Goal: Transaction & Acquisition: Subscribe to service/newsletter

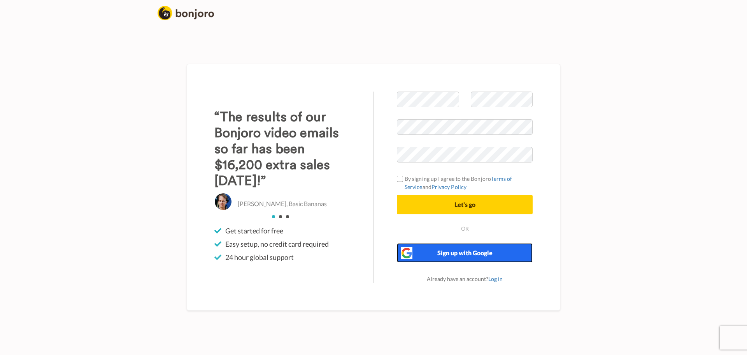
click at [480, 254] on span "Sign up with Google" at bounding box center [464, 252] width 55 height 7
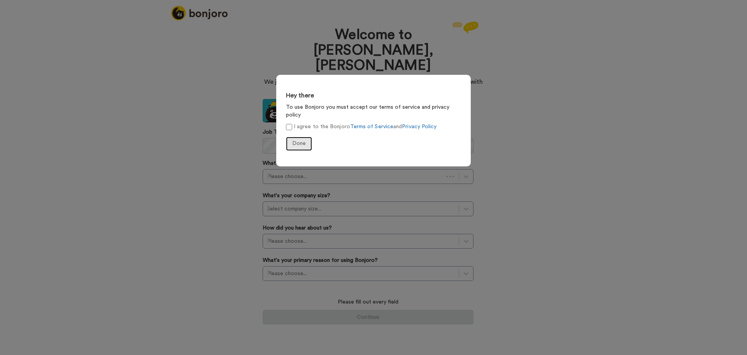
click at [303, 141] on span "Done" at bounding box center [299, 143] width 14 height 5
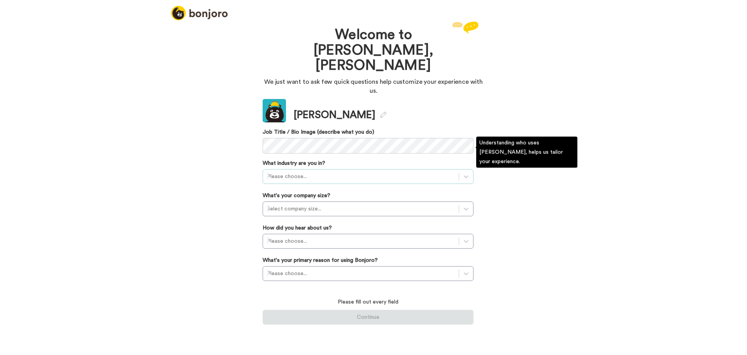
click at [319, 172] on div at bounding box center [361, 176] width 188 height 9
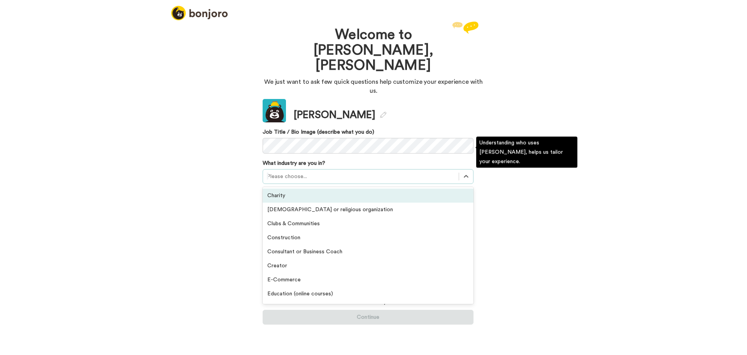
click at [311, 188] on div "Charity" at bounding box center [368, 195] width 211 height 14
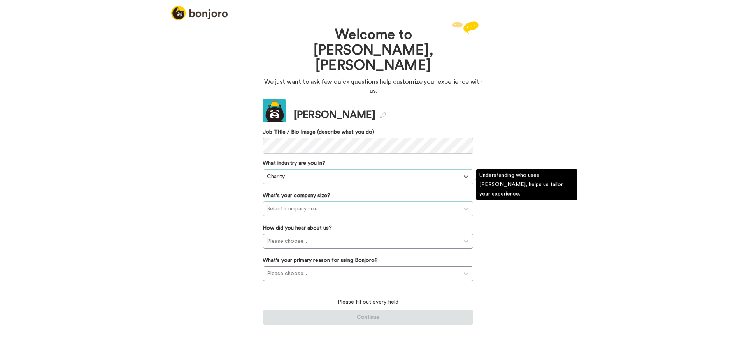
click at [310, 204] on div at bounding box center [361, 208] width 188 height 9
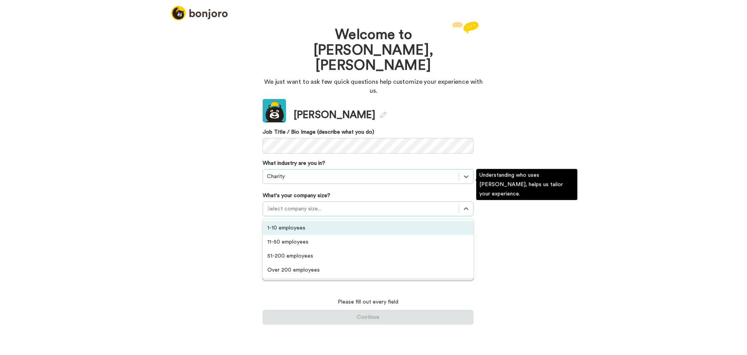
click at [300, 221] on div "1-10 employees" at bounding box center [368, 228] width 211 height 14
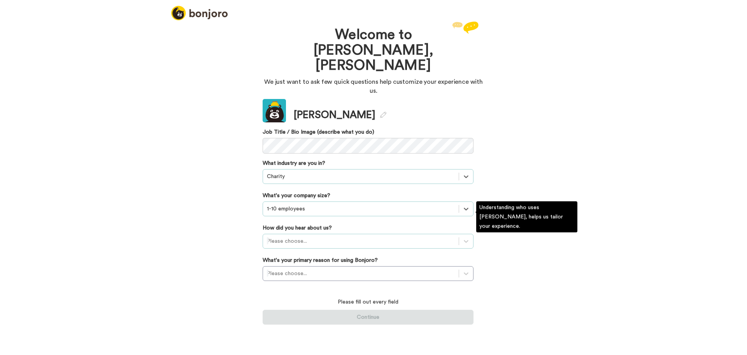
click at [334, 236] on div at bounding box center [361, 240] width 188 height 9
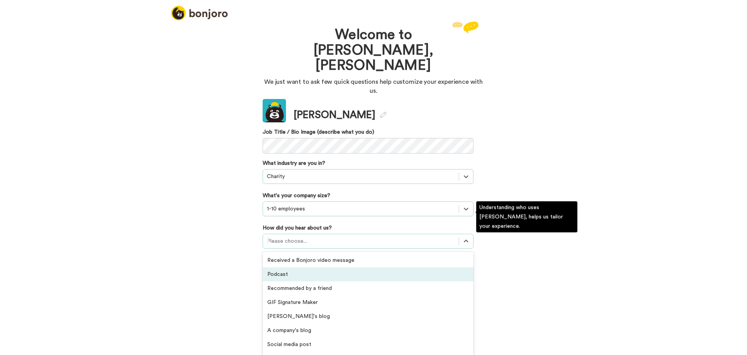
click at [311, 267] on div "Podcast" at bounding box center [368, 274] width 211 height 14
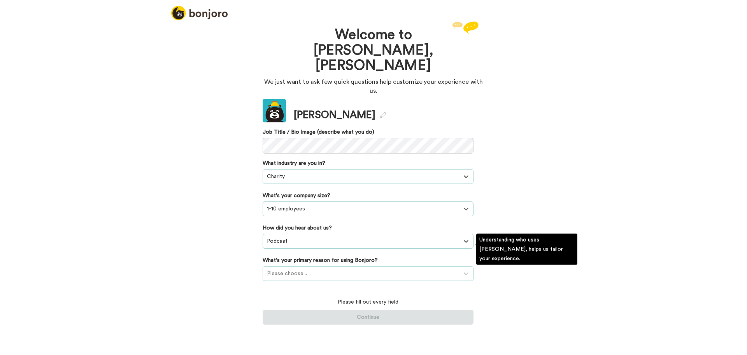
click at [325, 269] on div at bounding box center [361, 273] width 188 height 9
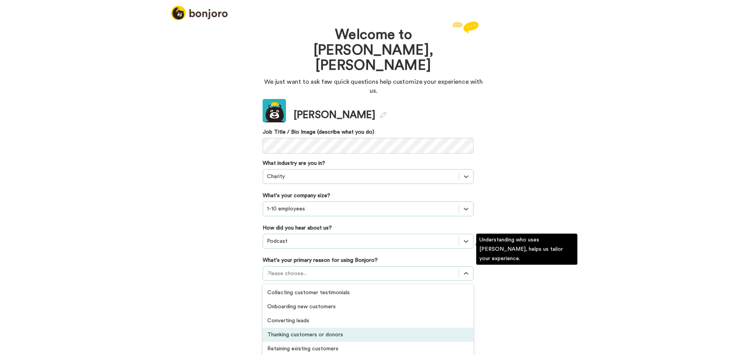
click at [343, 327] on div "Thanking customers or donors" at bounding box center [368, 334] width 211 height 14
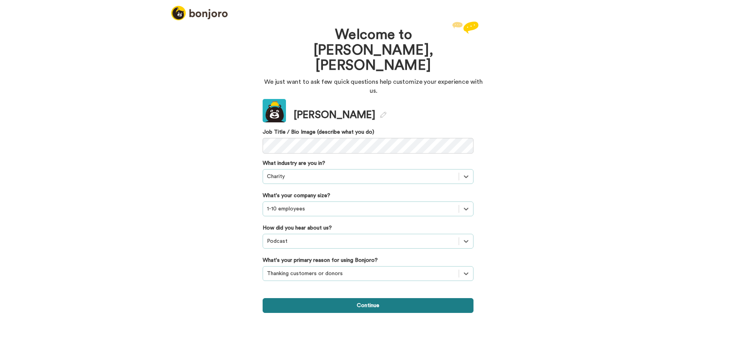
click at [351, 298] on button "Continue" at bounding box center [368, 305] width 211 height 15
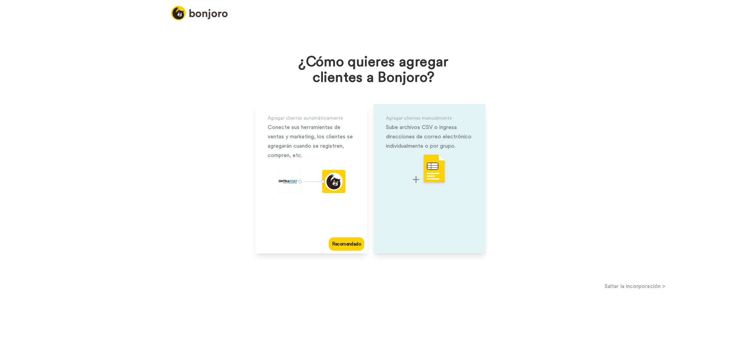
click at [427, 158] on img at bounding box center [429, 169] width 33 height 31
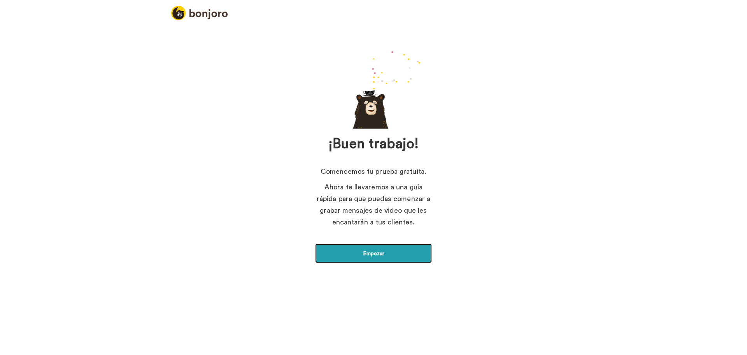
click at [395, 258] on link "Empezar" at bounding box center [373, 252] width 117 height 19
